Goal: Check status: Check status

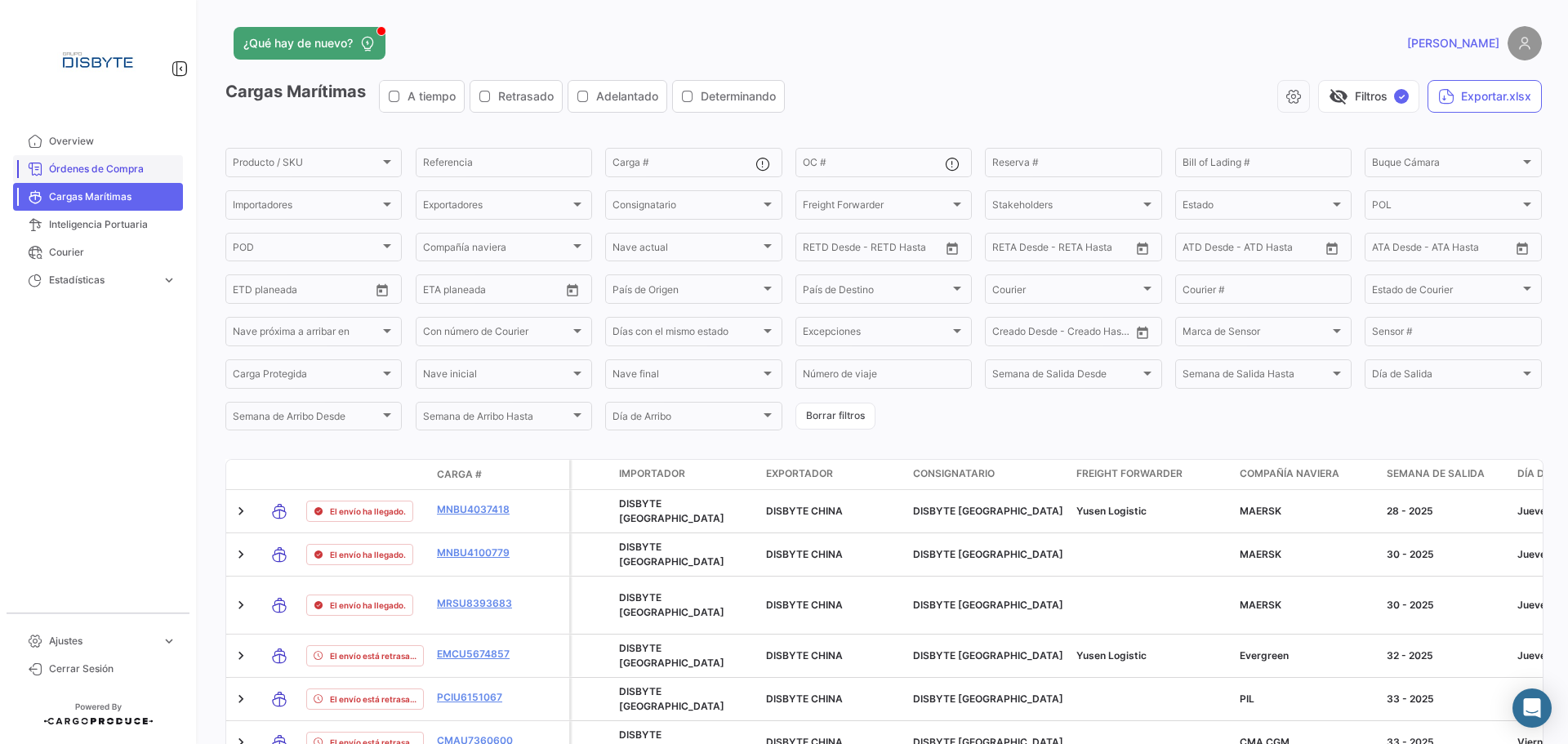
click at [115, 175] on span "Órdenes de Compra" at bounding box center [112, 168] width 127 height 15
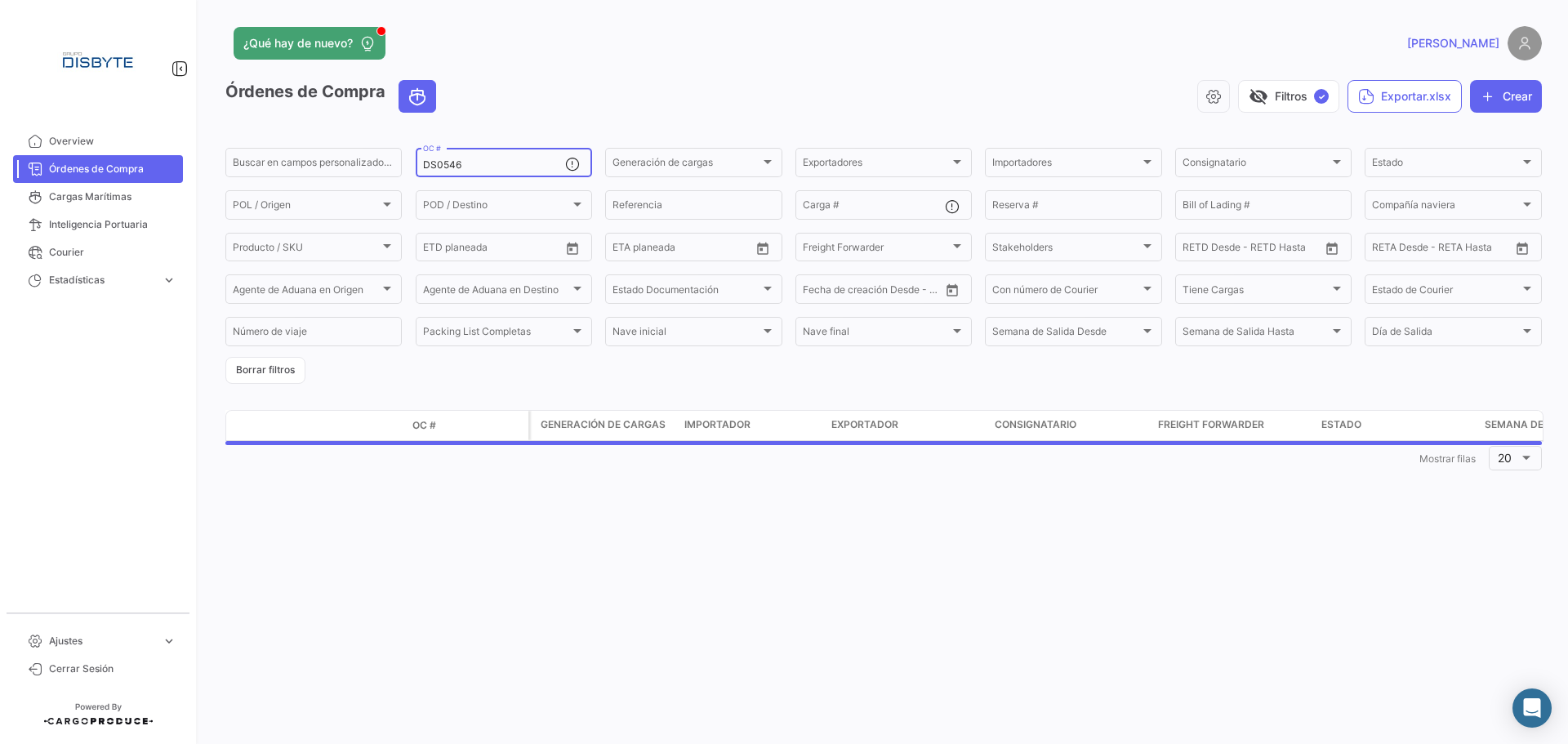
click at [486, 166] on input "DS0546" at bounding box center [494, 165] width 142 height 11
paste input "39"
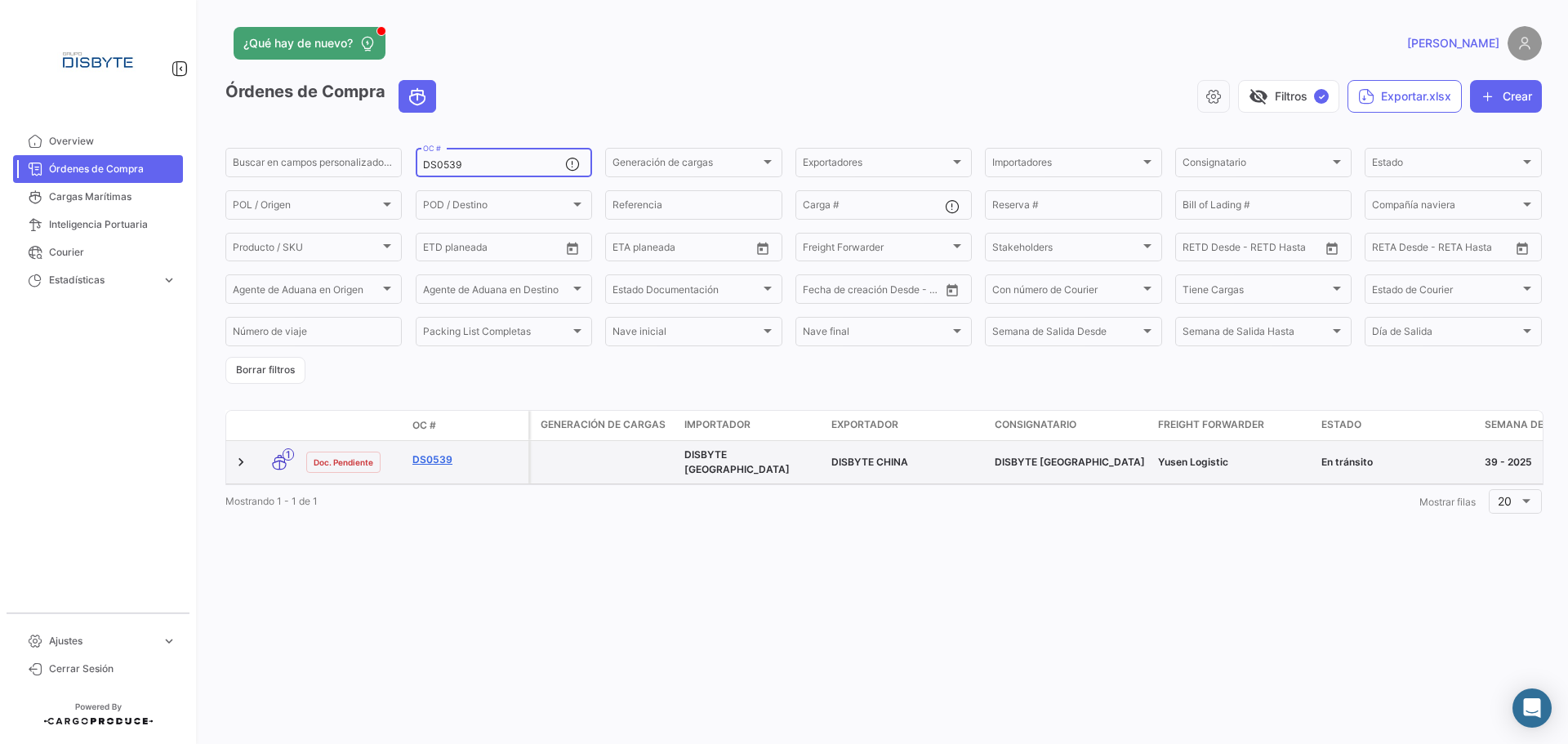
type input "DS0539"
click at [436, 455] on link "DS0539" at bounding box center [467, 460] width 109 height 15
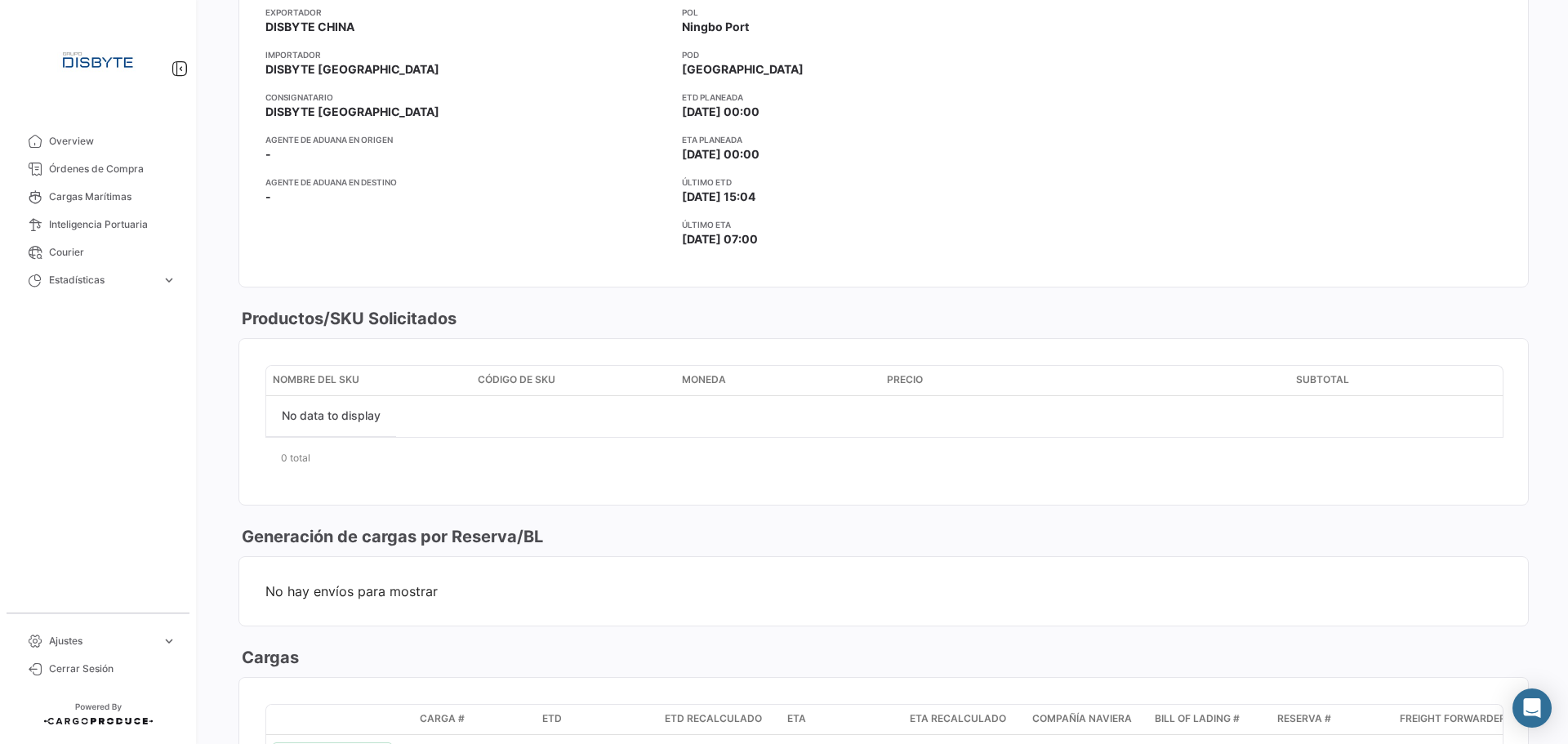
scroll to position [653, 0]
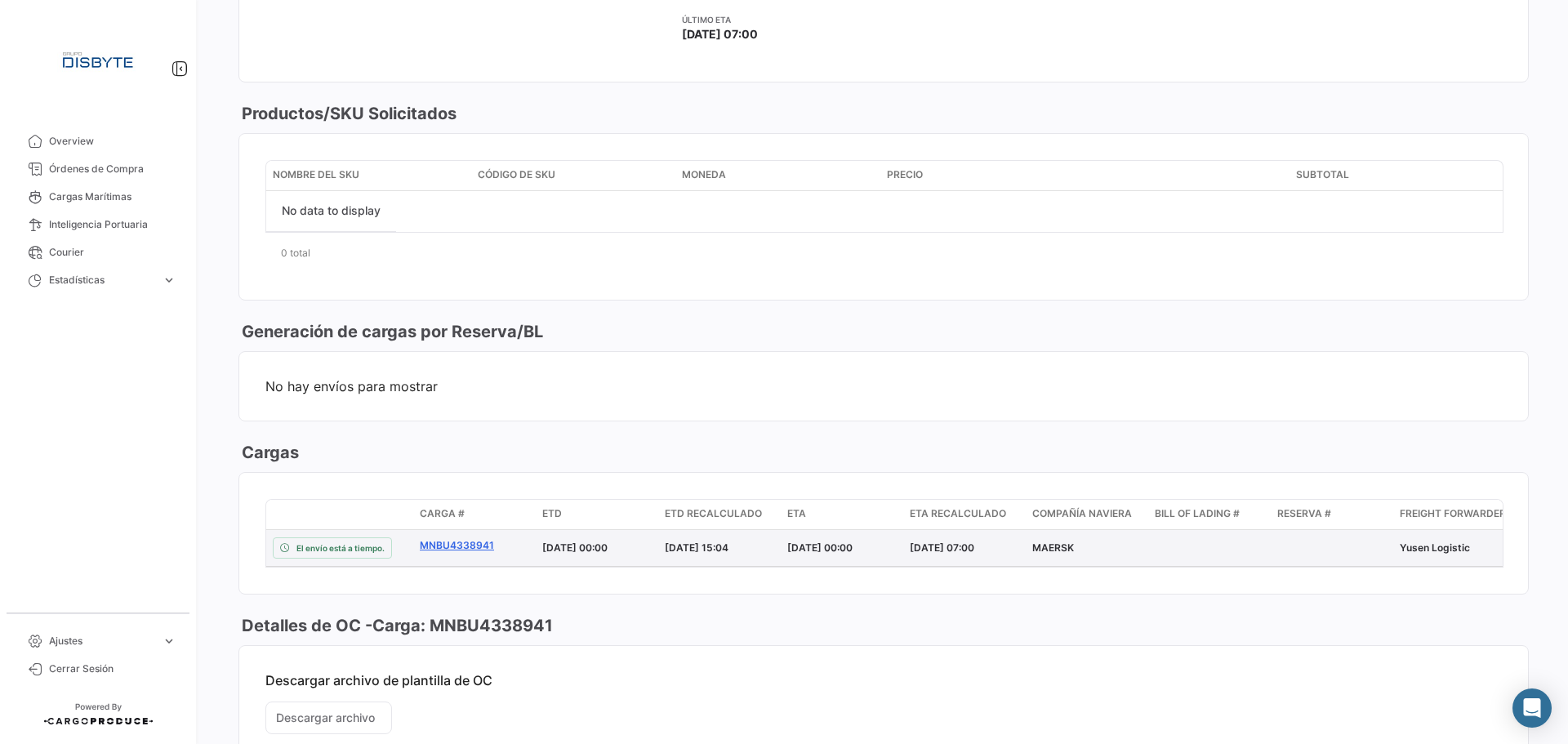
click at [447, 550] on link "MNBU4338941" at bounding box center [474, 545] width 109 height 15
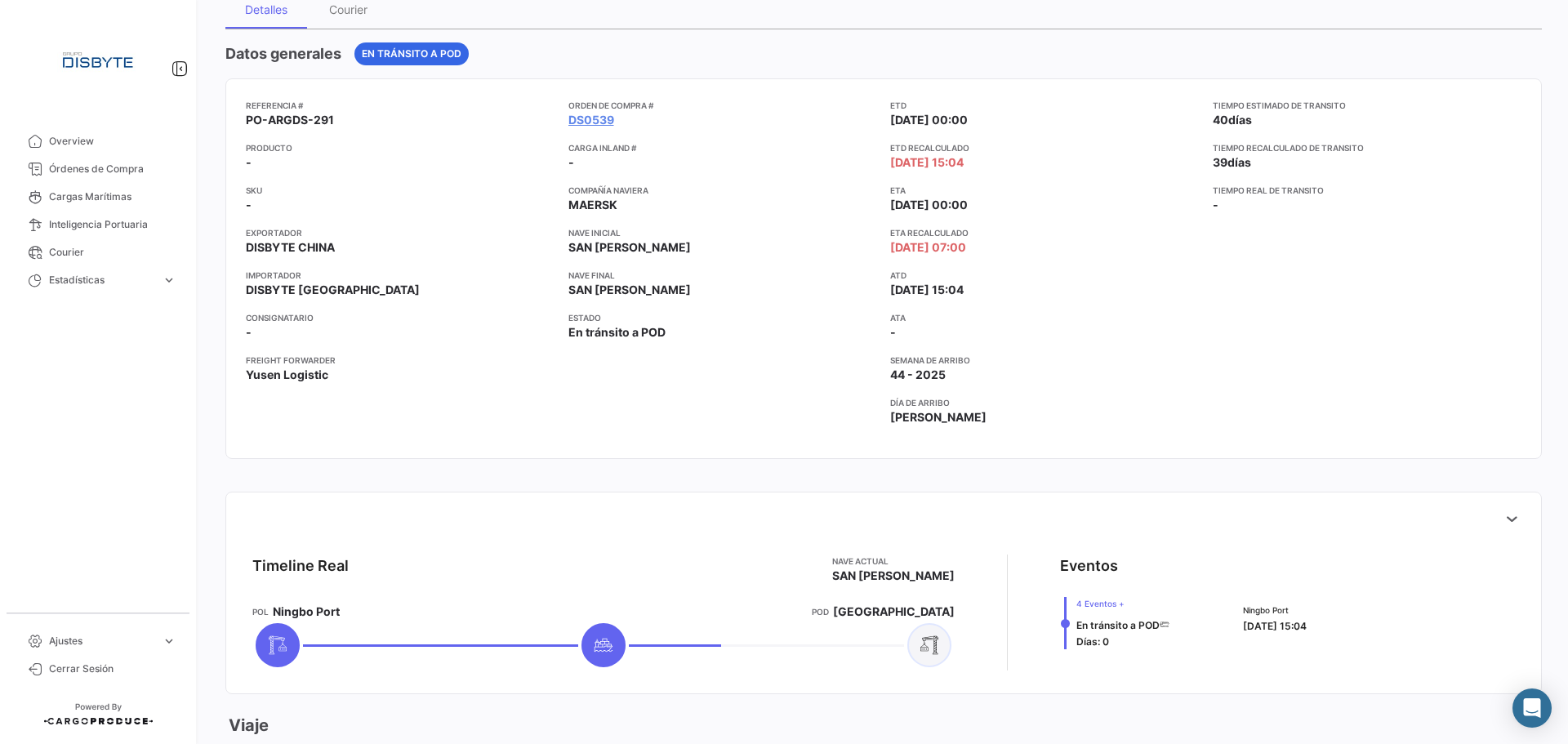
scroll to position [163, 0]
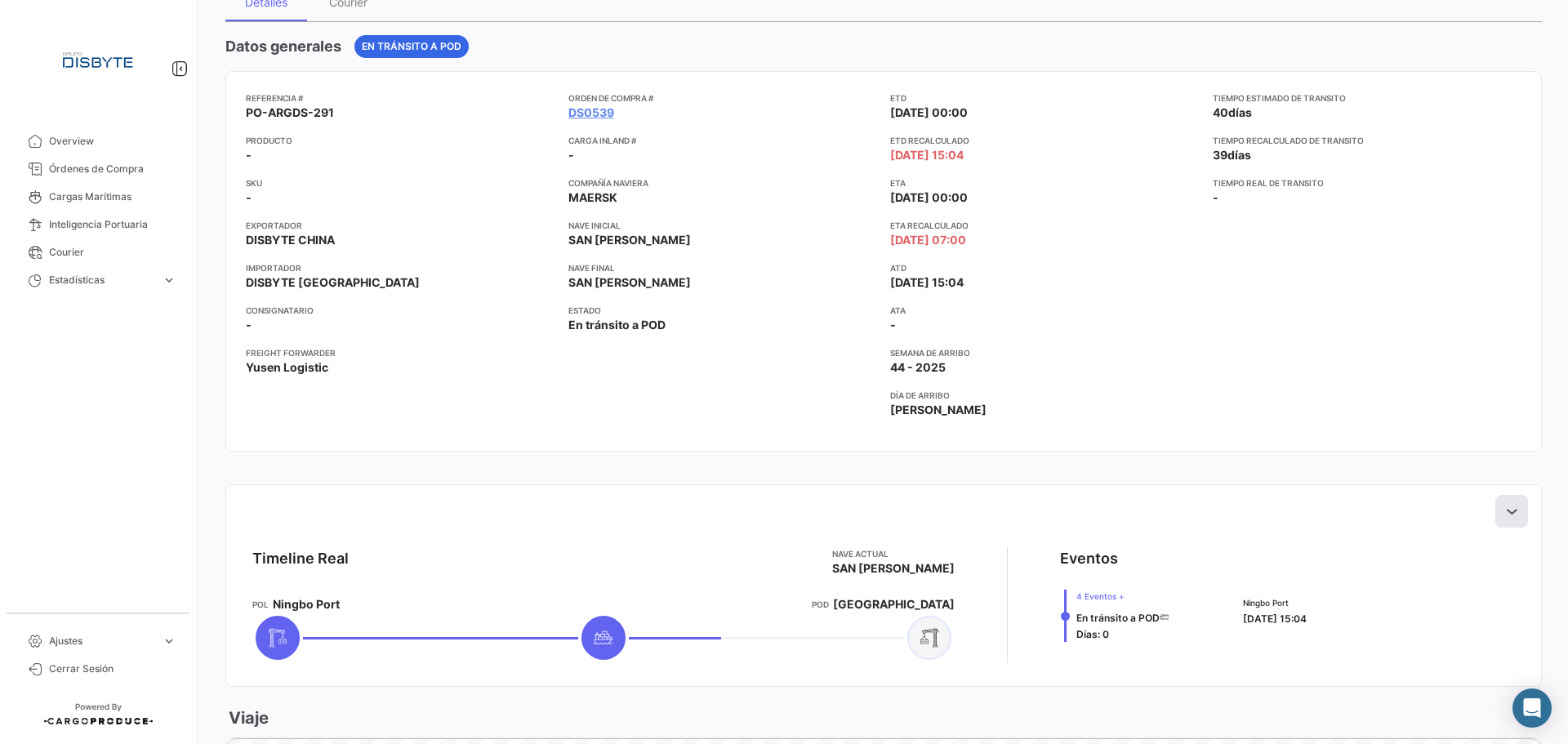
click at [1504, 515] on icon at bounding box center [1512, 511] width 16 height 16
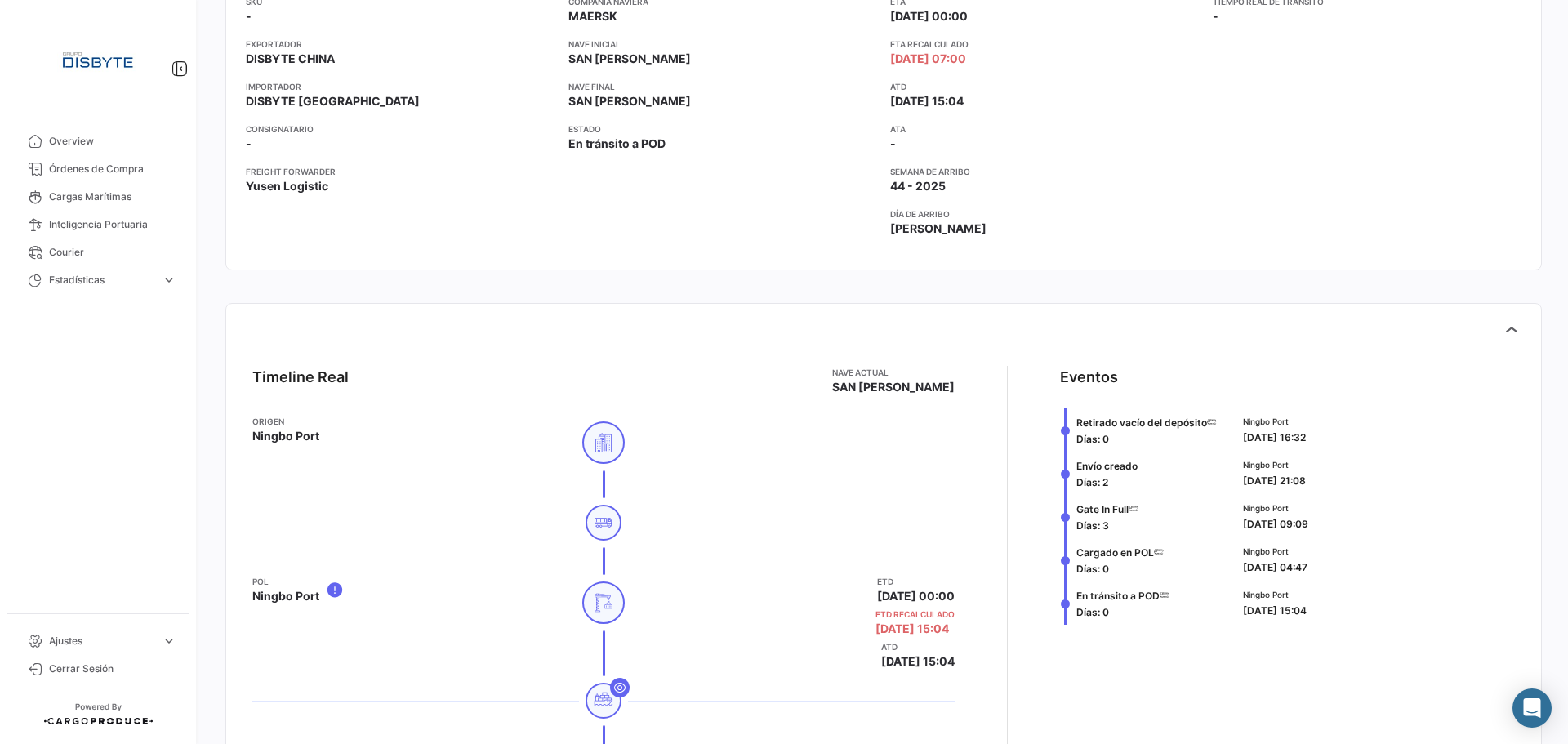
scroll to position [245, 0]
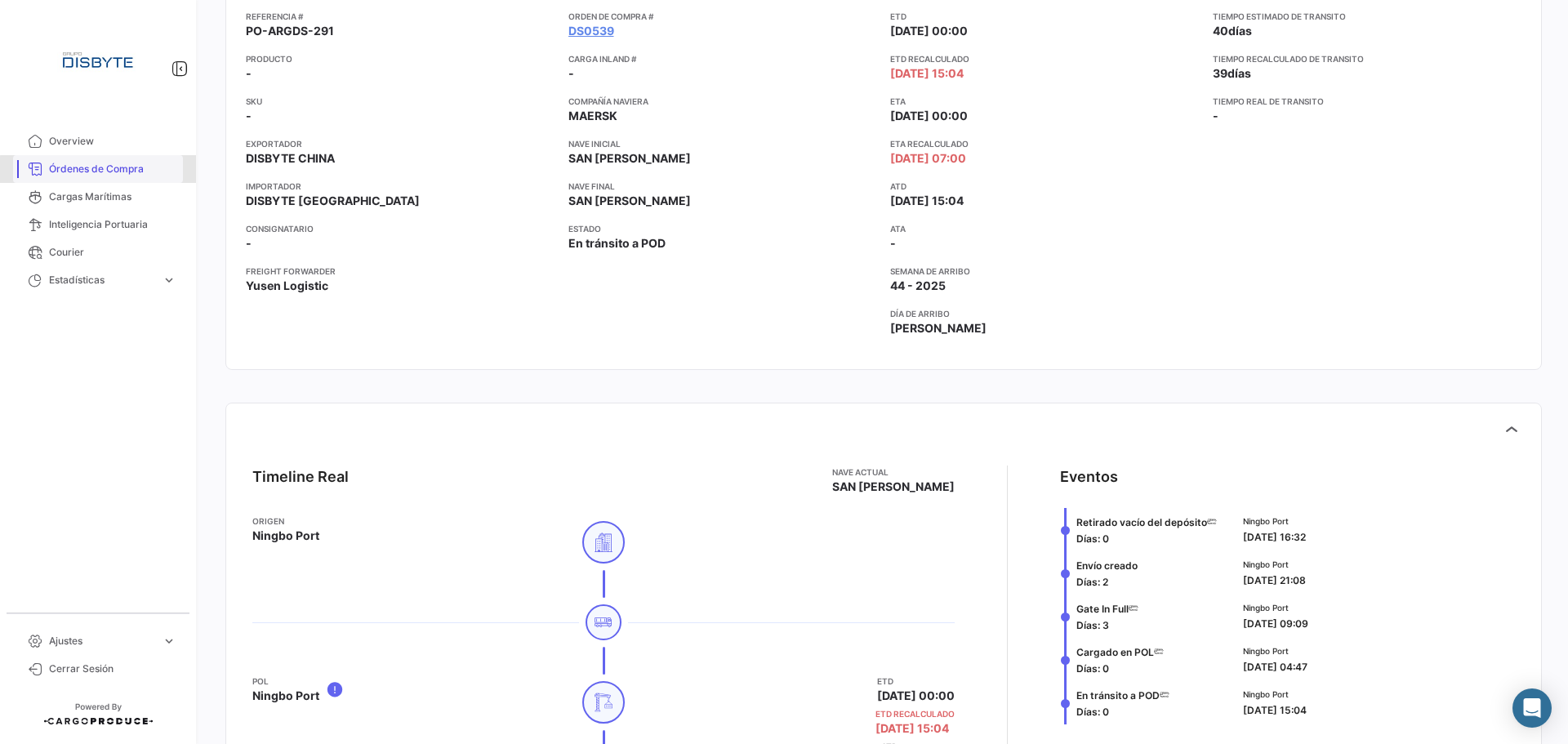
click at [111, 175] on span "Órdenes de Compra" at bounding box center [112, 168] width 127 height 15
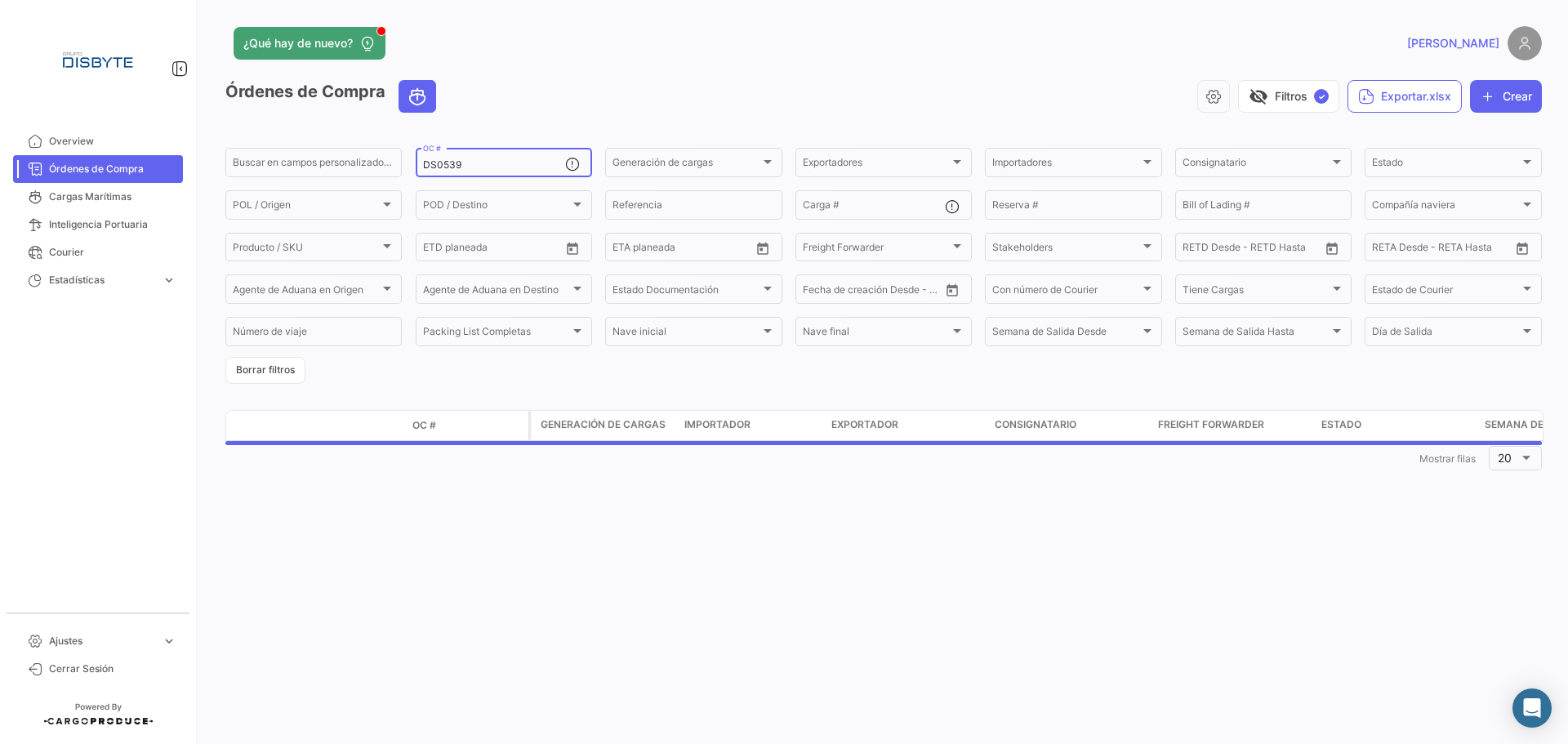
click at [435, 162] on input "DS0539" at bounding box center [494, 165] width 142 height 11
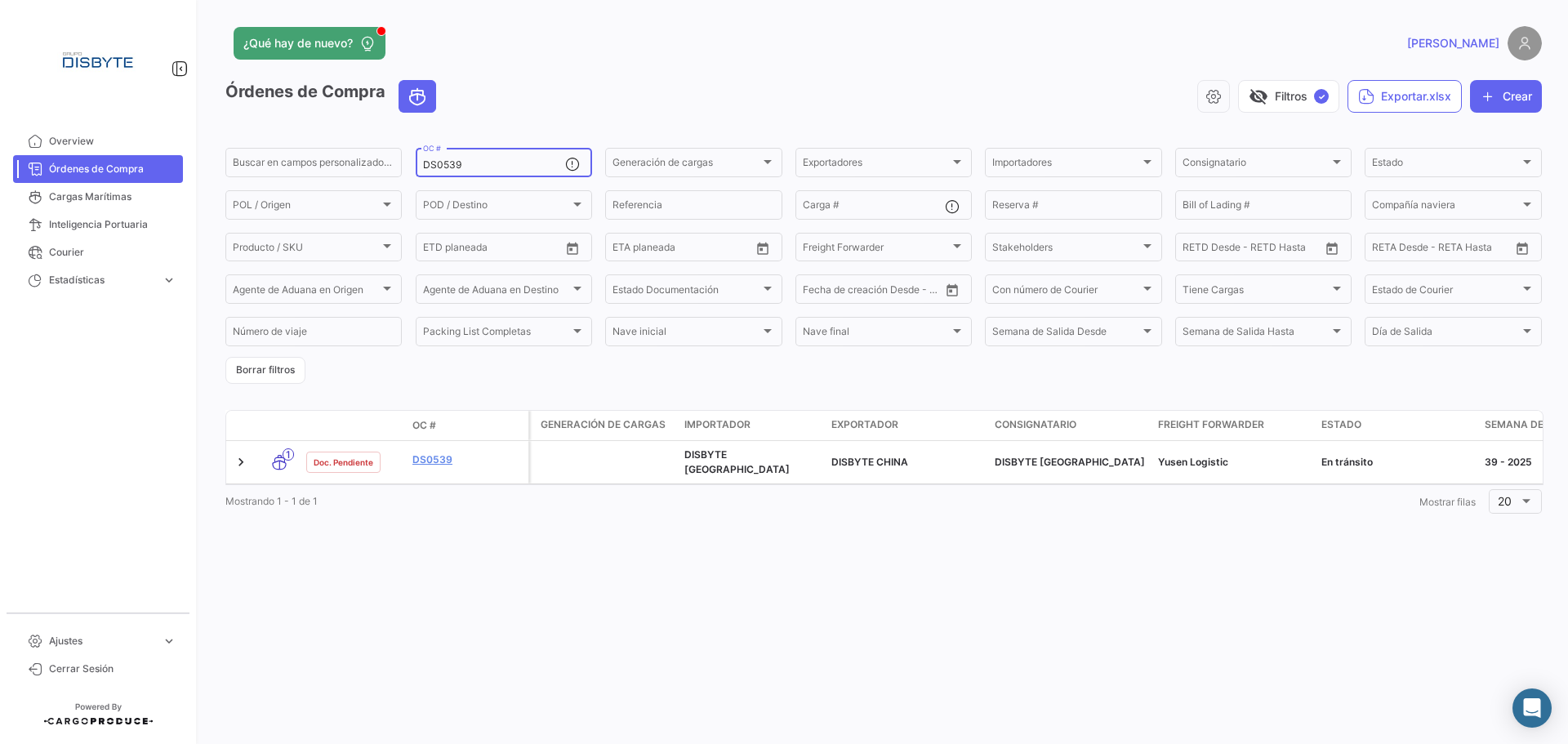
paste input "67"
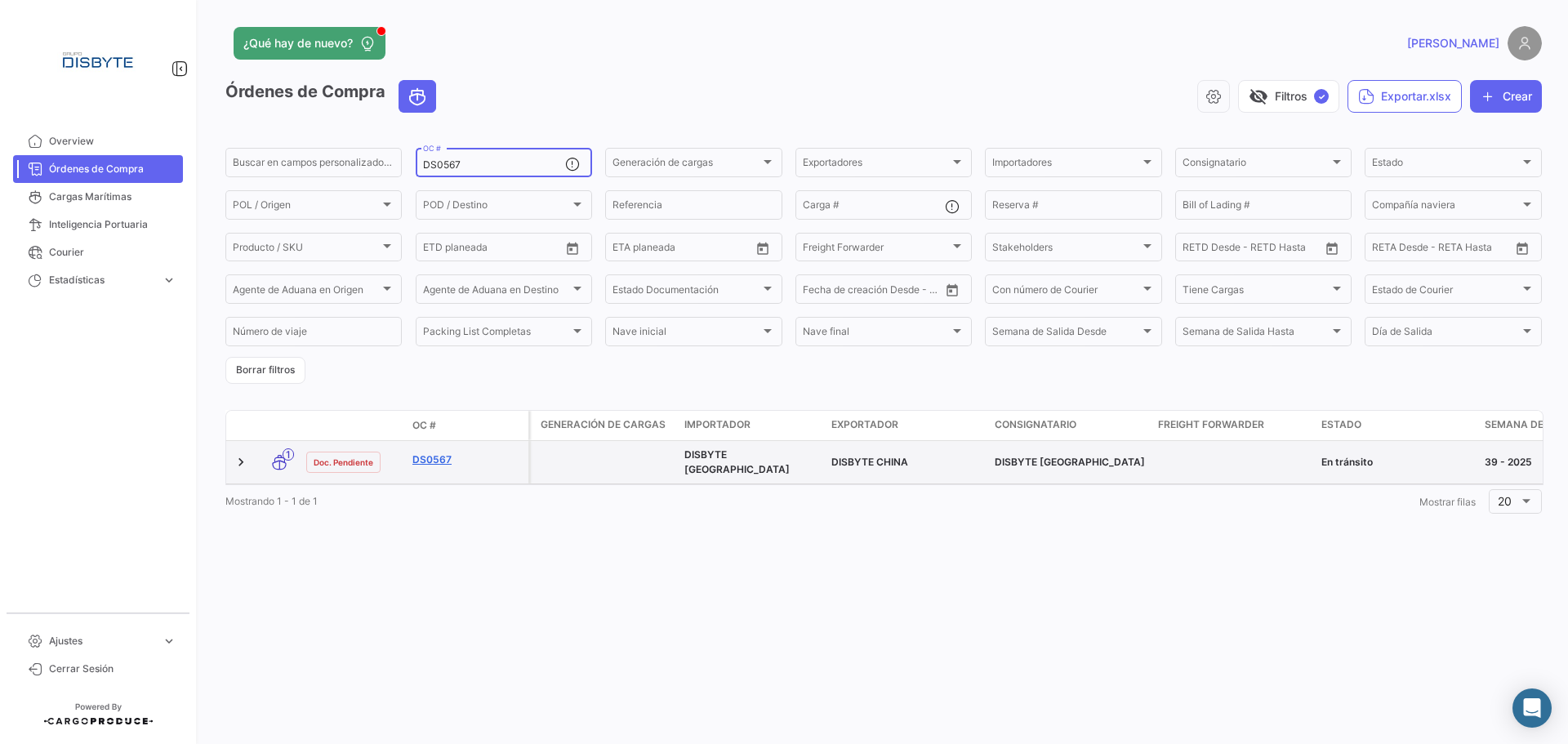
type input "DS0567"
click at [426, 453] on link "DS0567" at bounding box center [467, 460] width 109 height 15
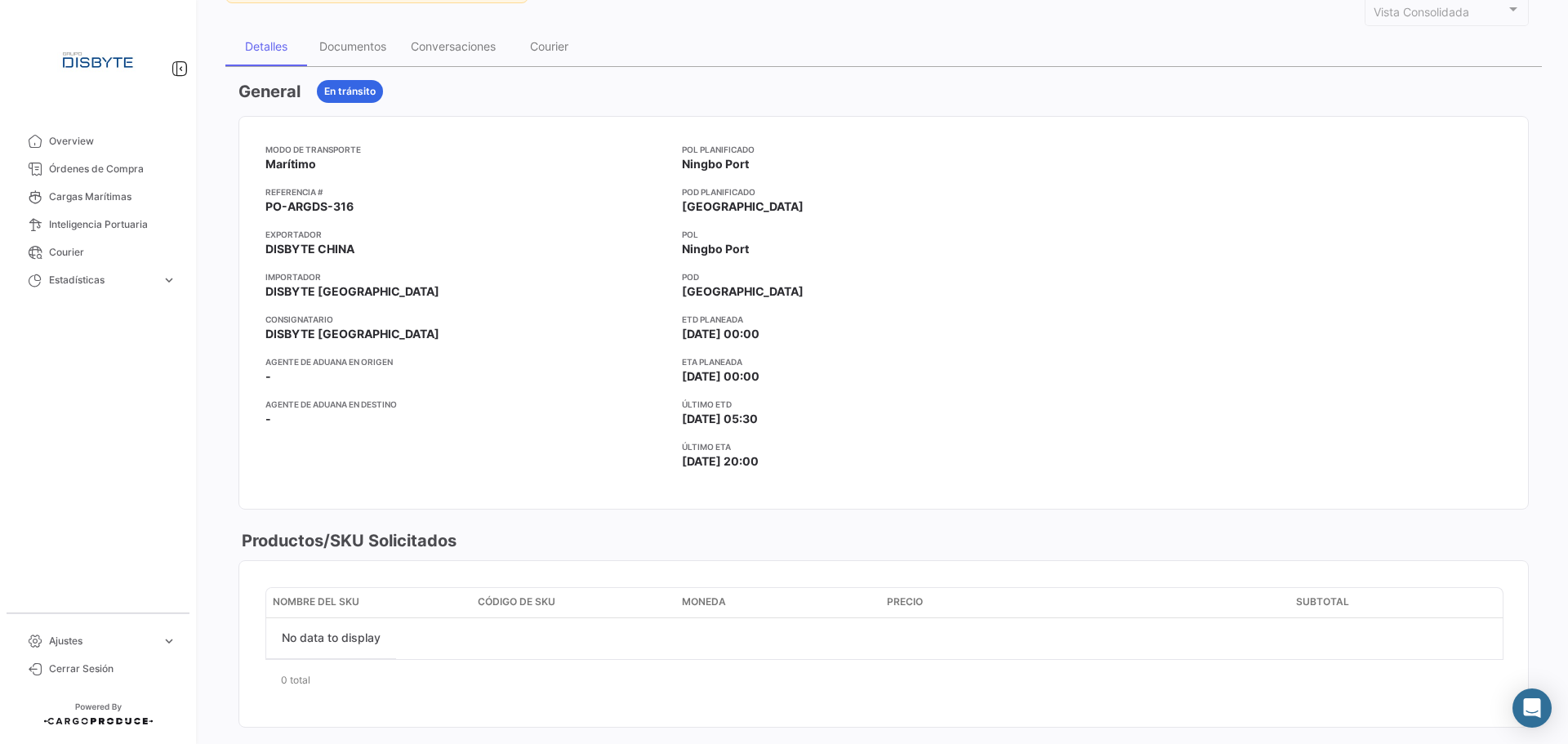
scroll to position [571, 0]
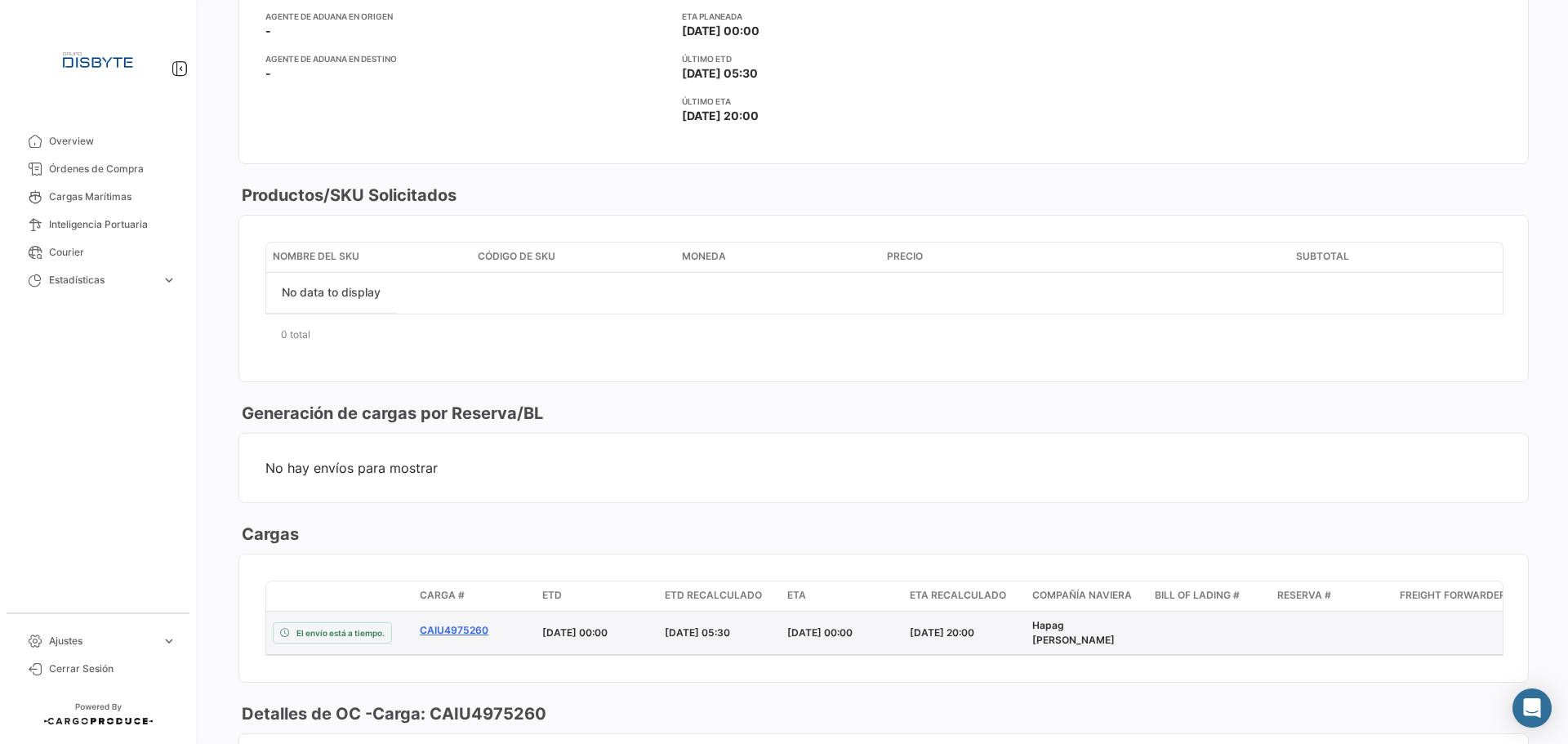
click at [476, 625] on link "CAIU4975260" at bounding box center [474, 630] width 109 height 15
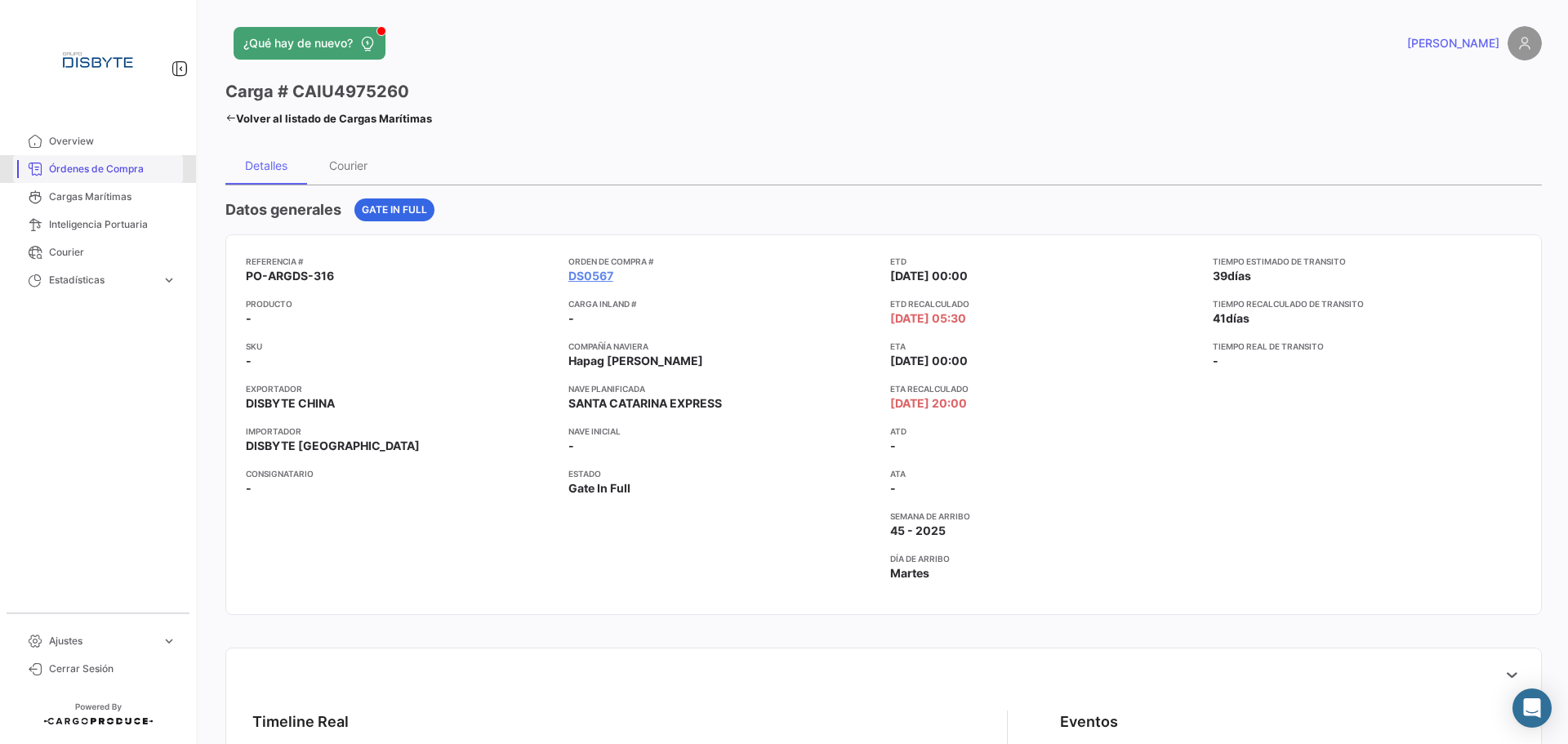
click at [141, 168] on span "Órdenes de Compra" at bounding box center [112, 168] width 127 height 15
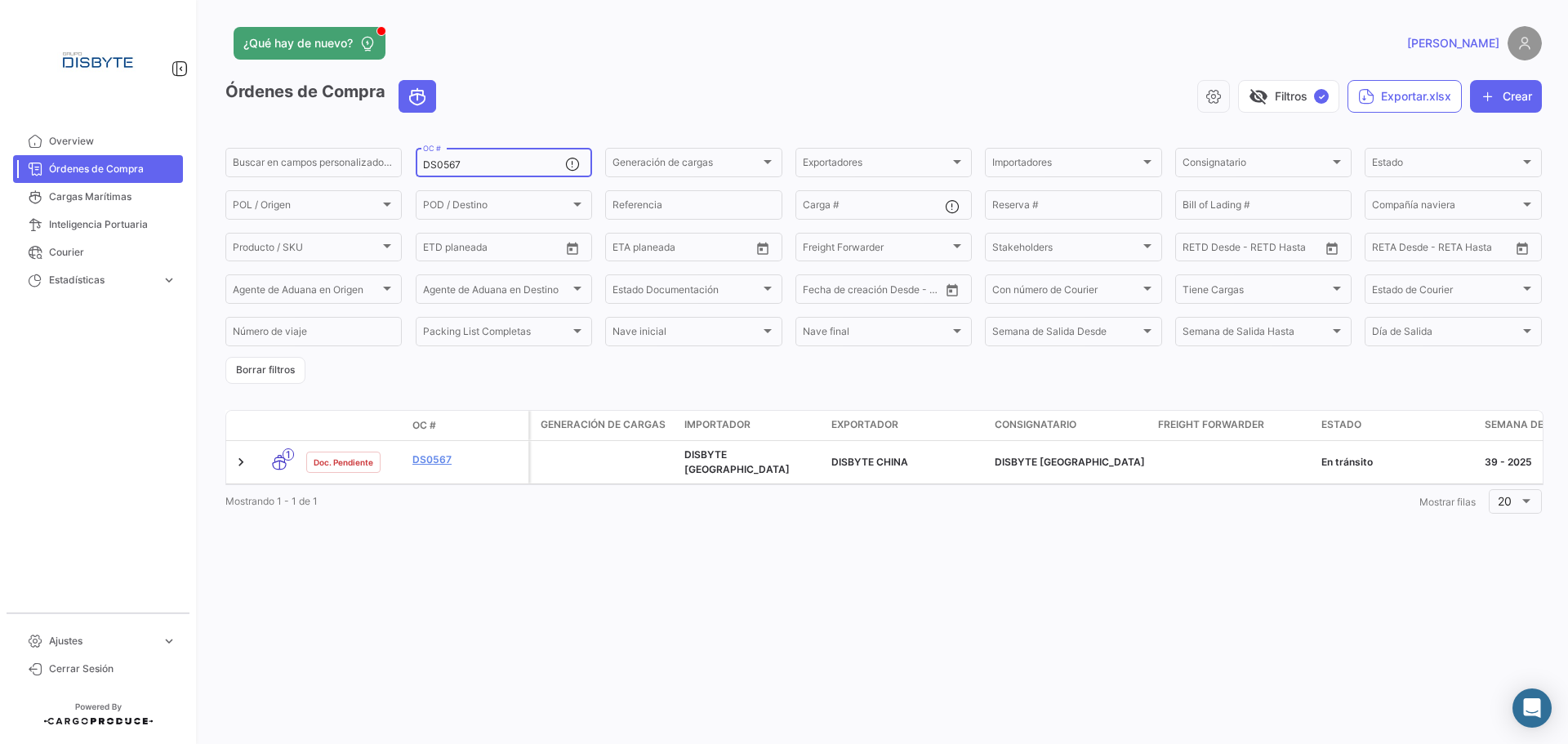
click at [448, 168] on input "DS0567" at bounding box center [494, 165] width 142 height 11
click at [448, 167] on input "DS0567" at bounding box center [494, 165] width 142 height 11
paste input "51"
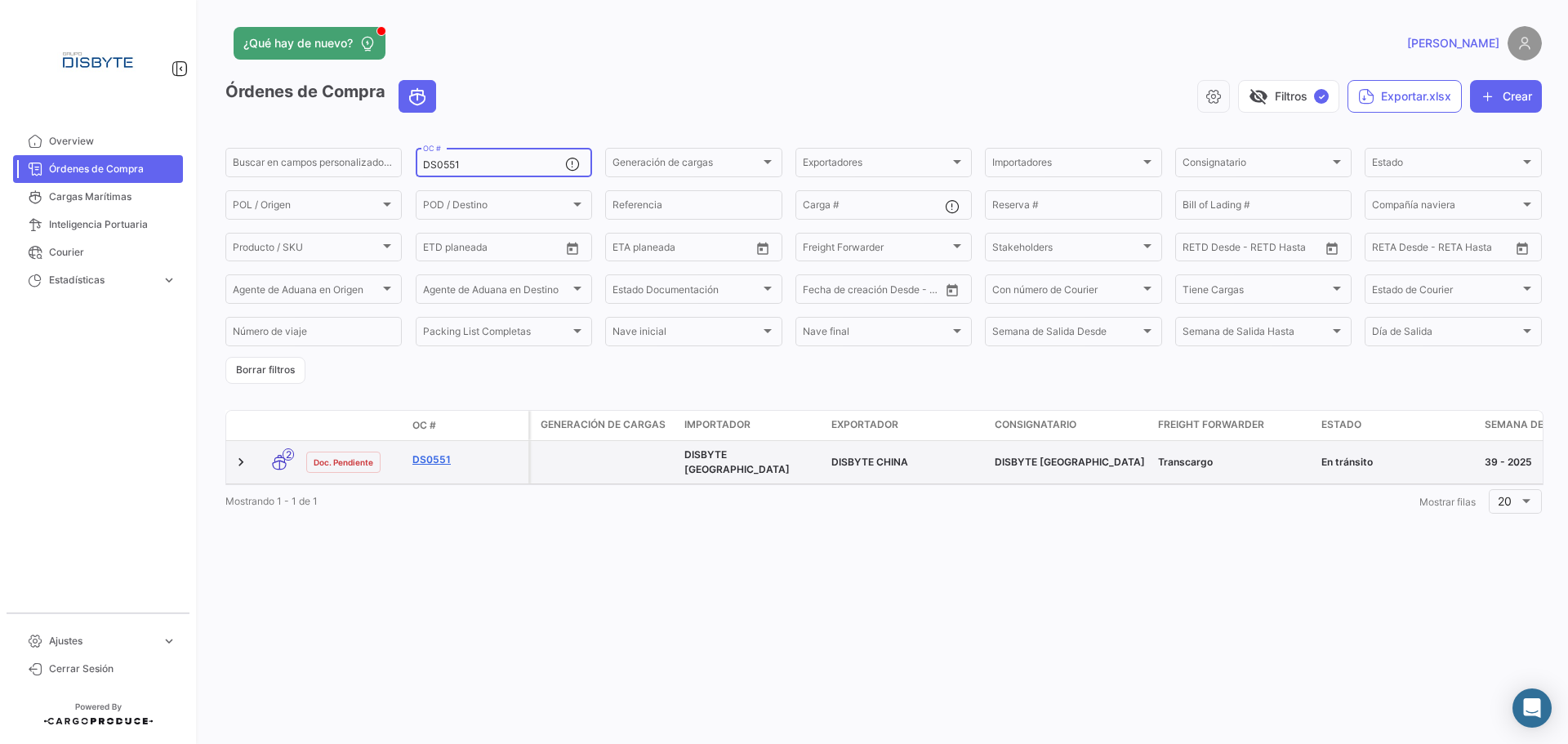
type input "DS0551"
click at [427, 460] on link "DS0551" at bounding box center [467, 460] width 109 height 15
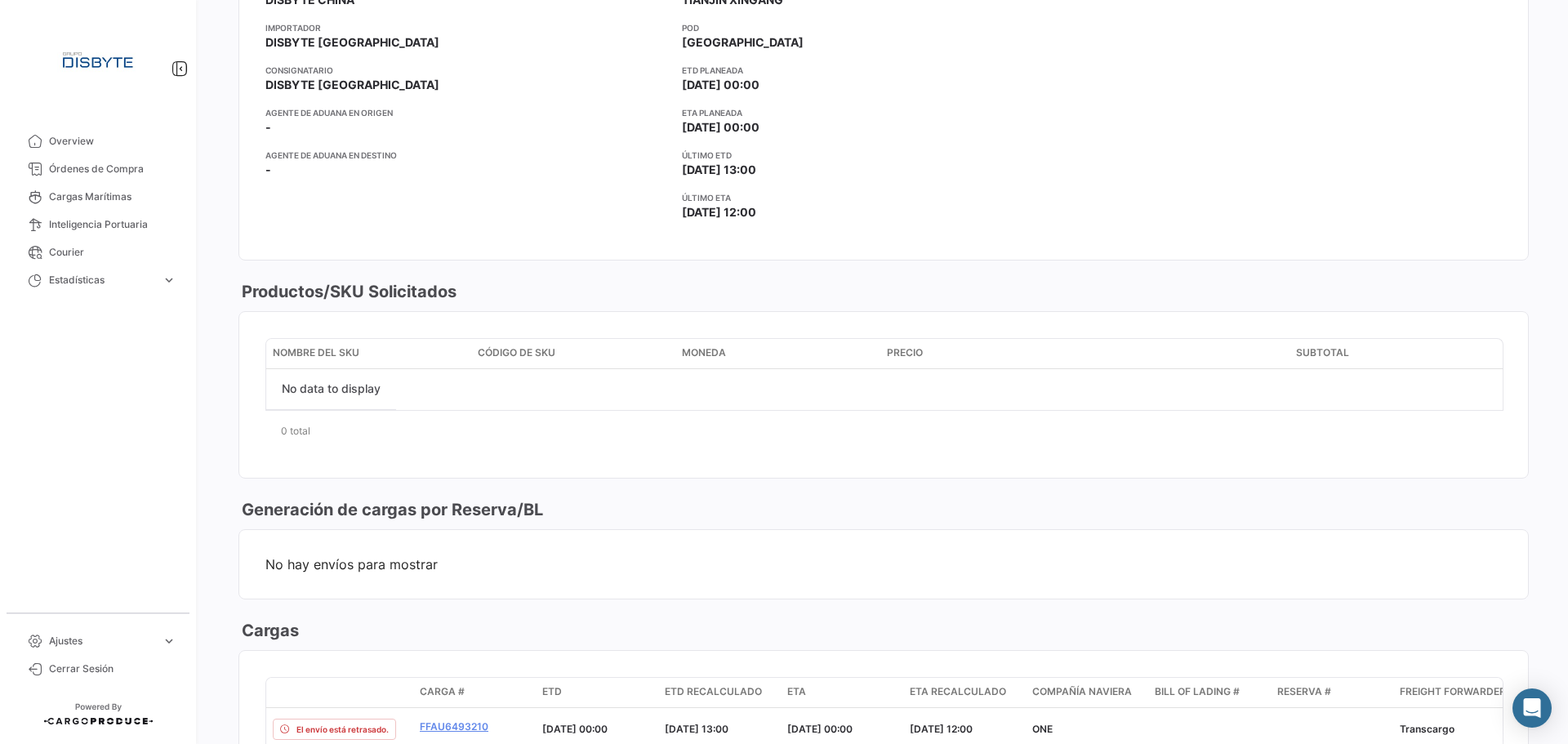
scroll to position [653, 0]
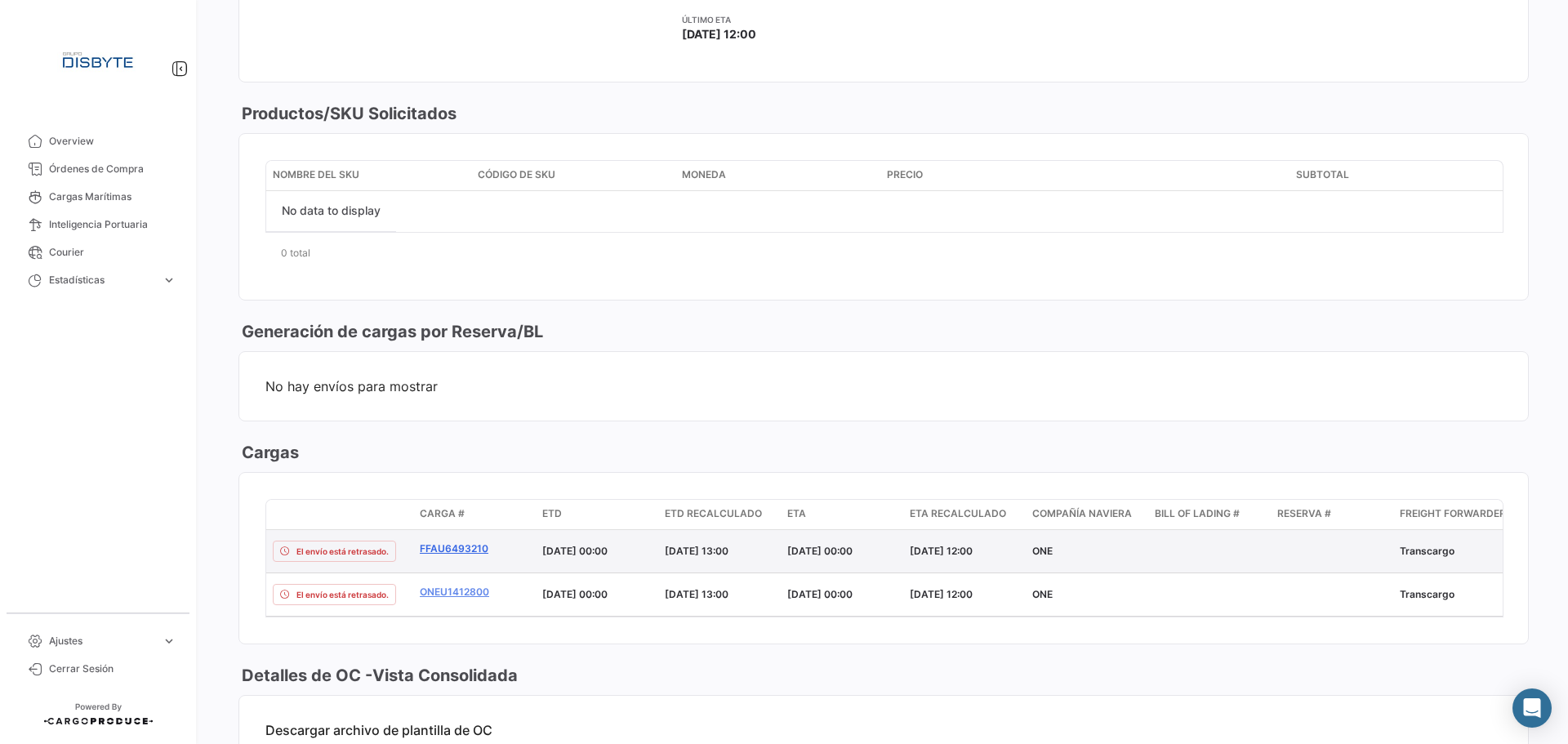
click at [460, 553] on link "FFAU6493210" at bounding box center [474, 548] width 109 height 15
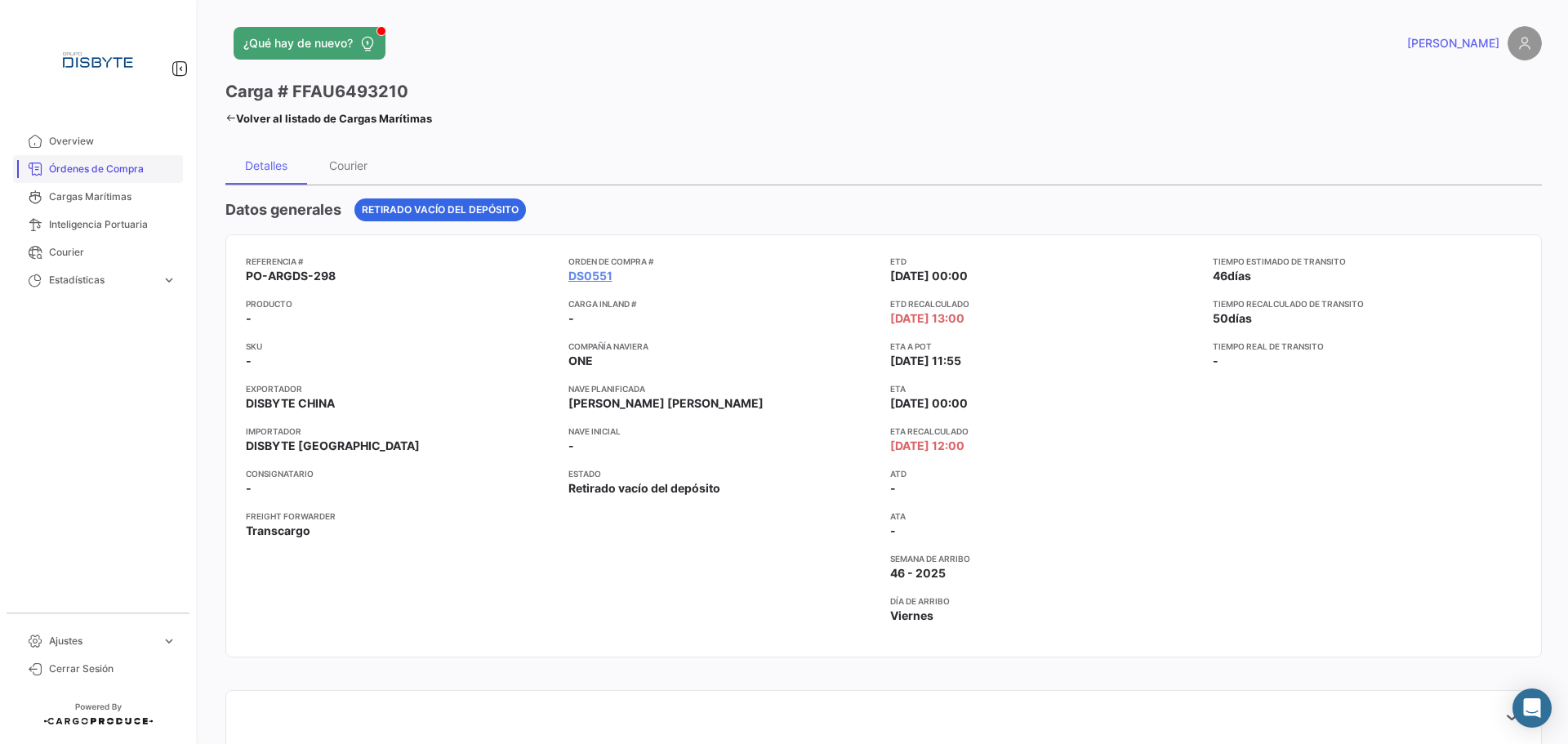
click at [117, 173] on span "Órdenes de Compra" at bounding box center [112, 168] width 127 height 15
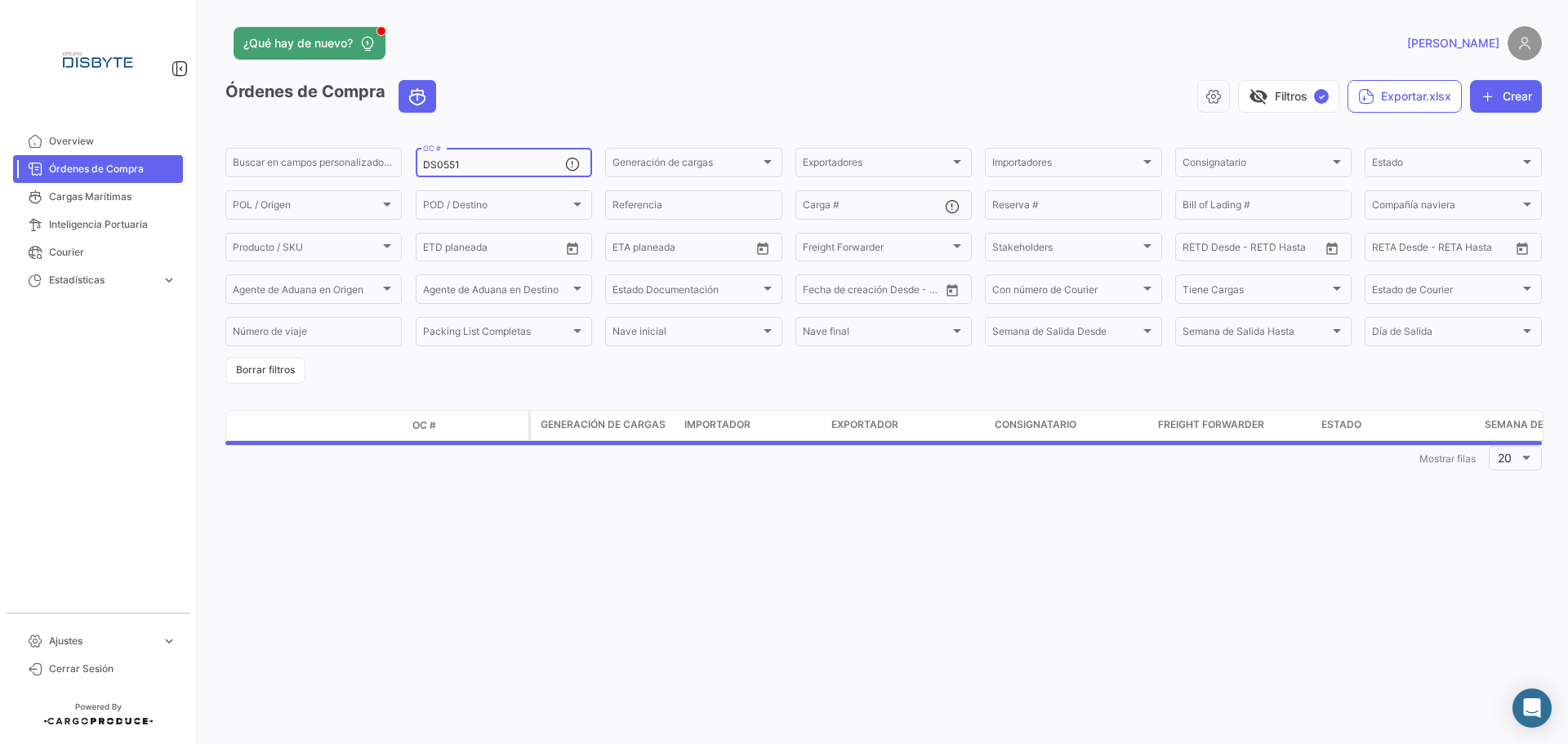
click at [449, 161] on input "DS0551" at bounding box center [494, 165] width 142 height 11
paste input "COL0129"
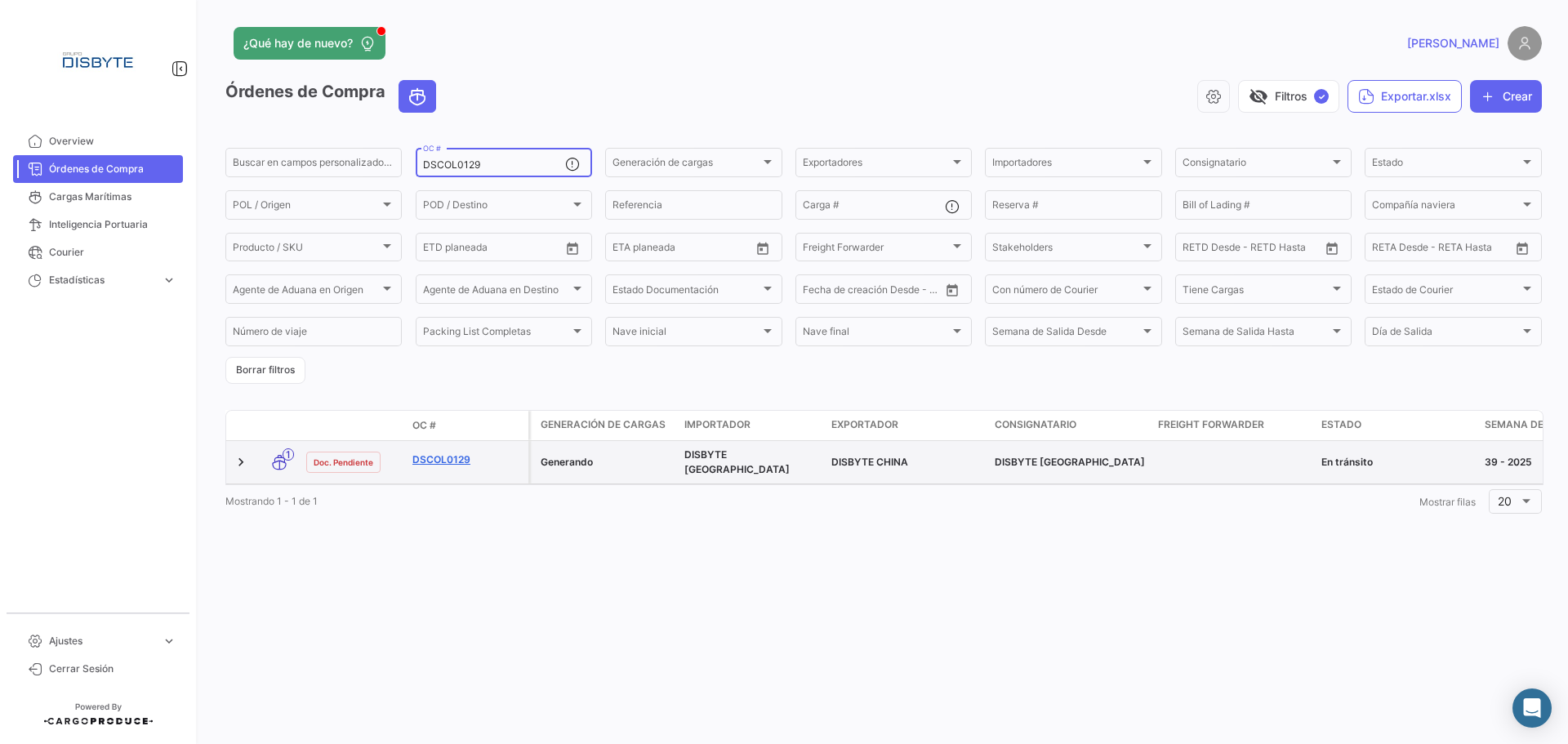
type input "DSCOL0129"
click at [427, 454] on link "DSCOL0129" at bounding box center [467, 460] width 109 height 15
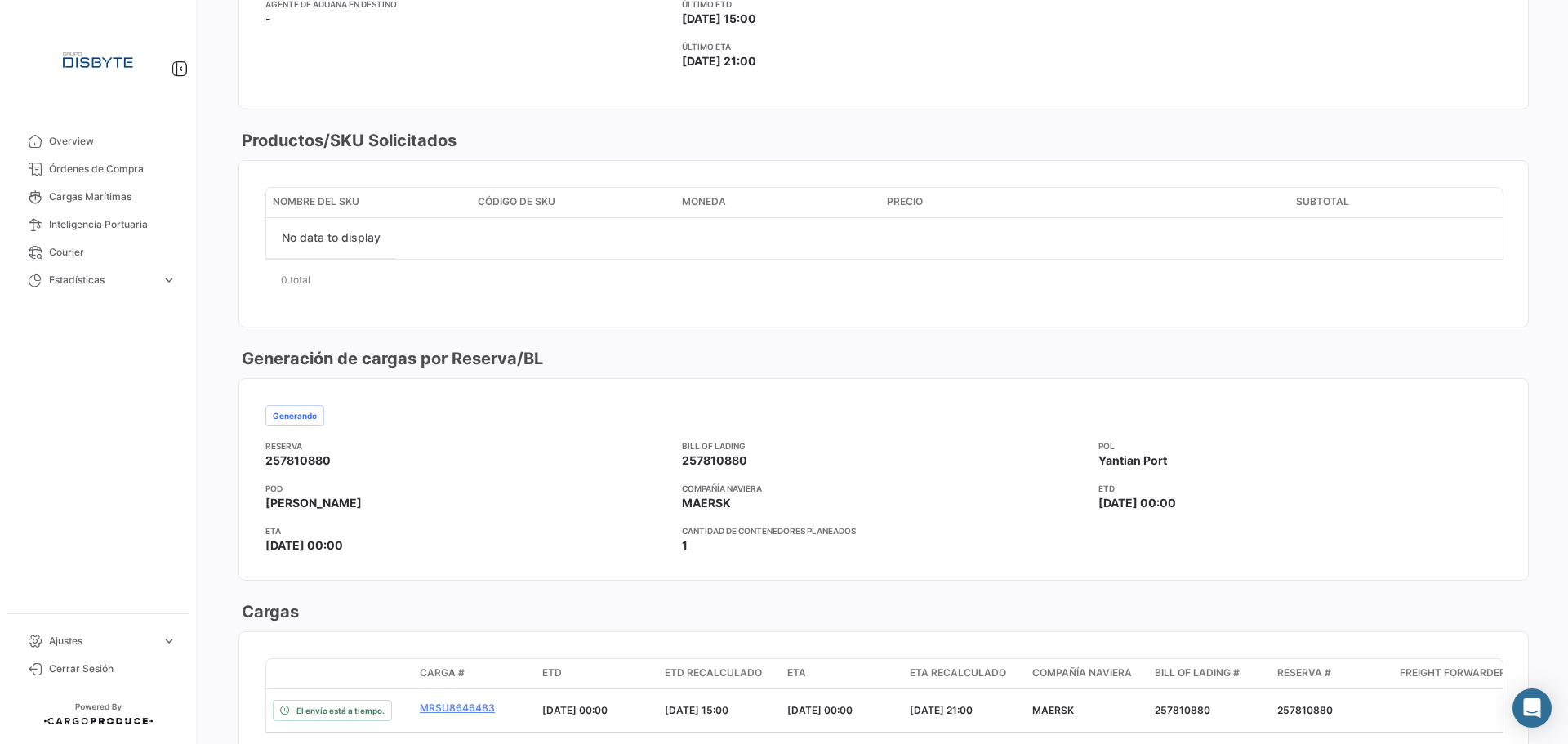
scroll to position [653, 0]
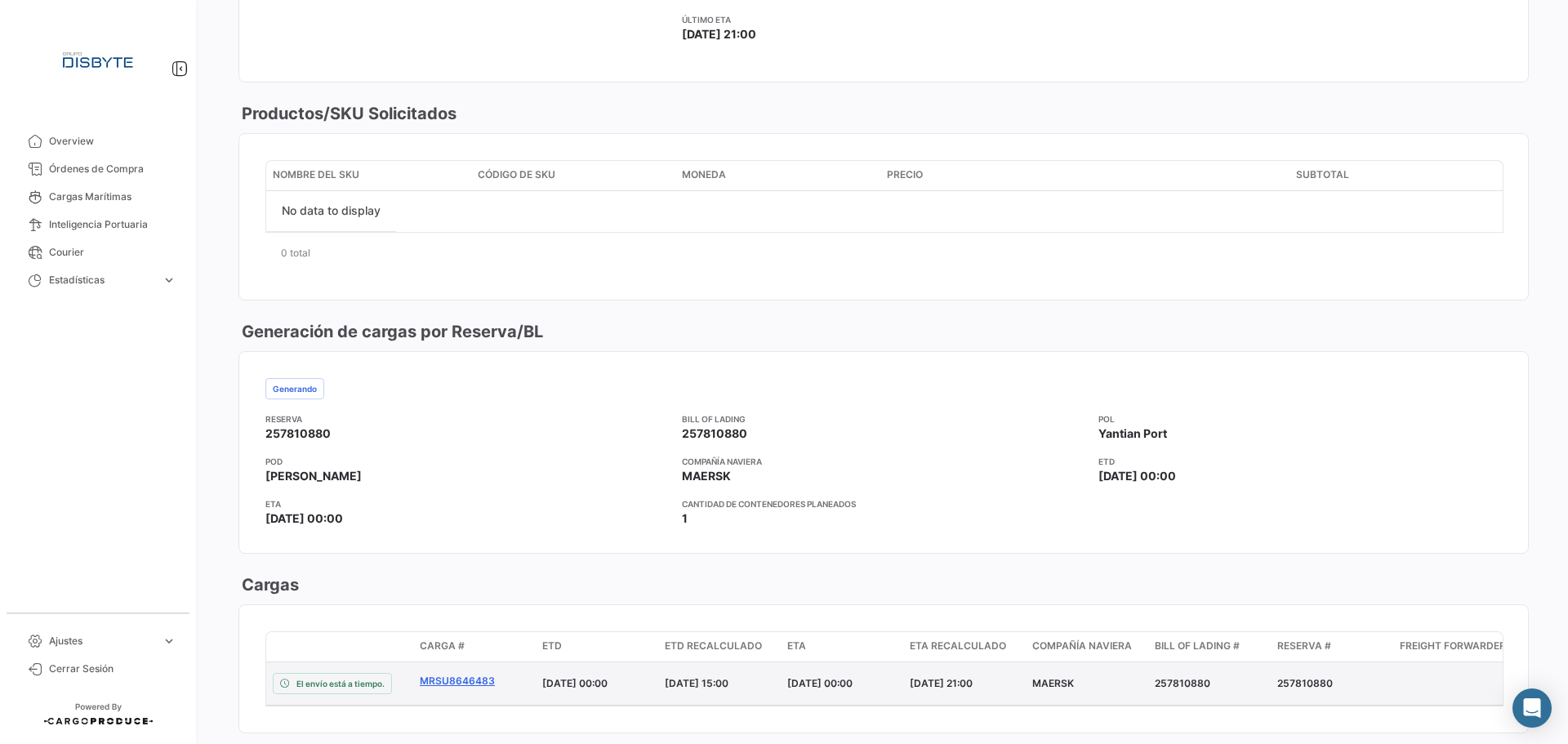
click at [456, 682] on link "MRSU8646483" at bounding box center [474, 681] width 109 height 15
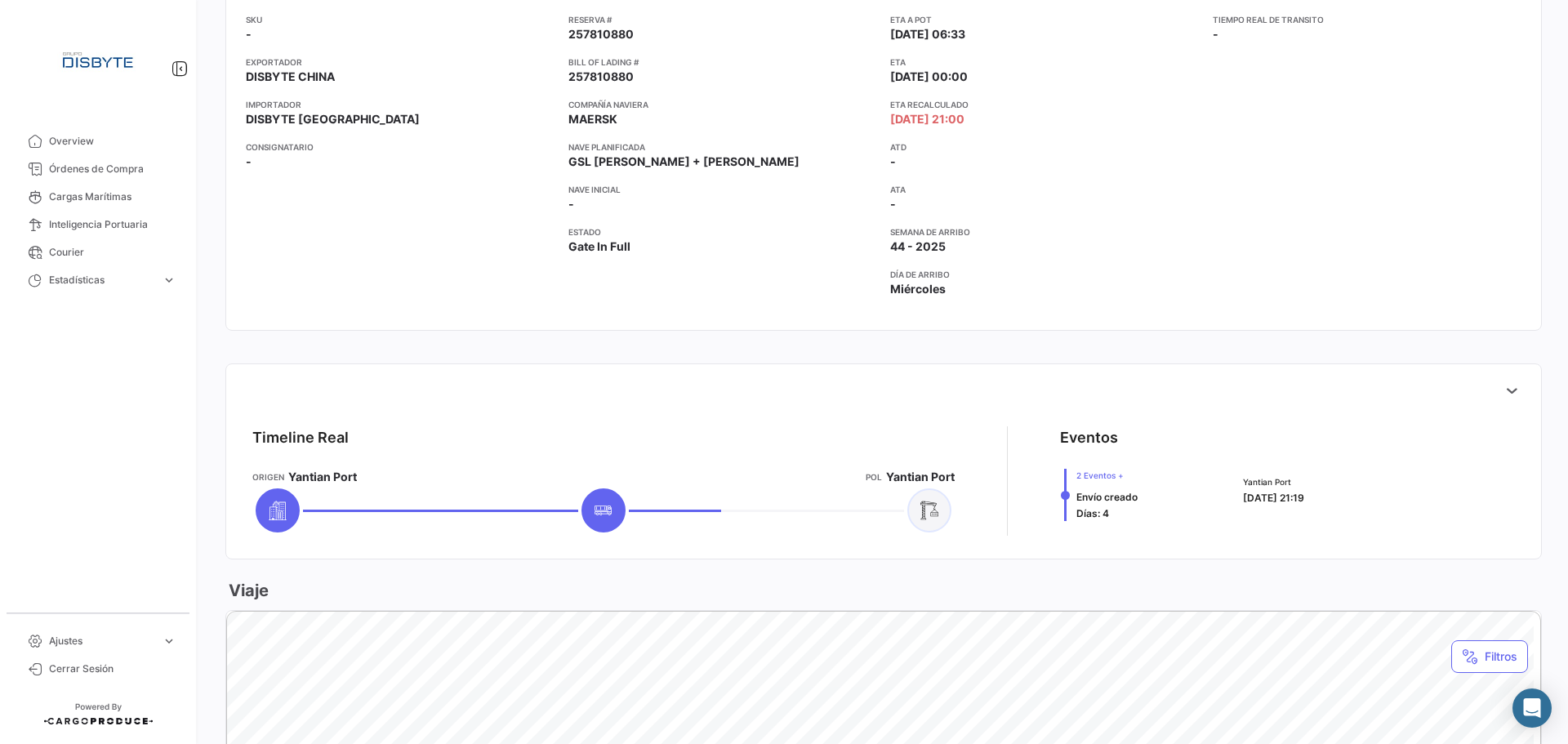
scroll to position [163, 0]
